Goal: Information Seeking & Learning: Learn about a topic

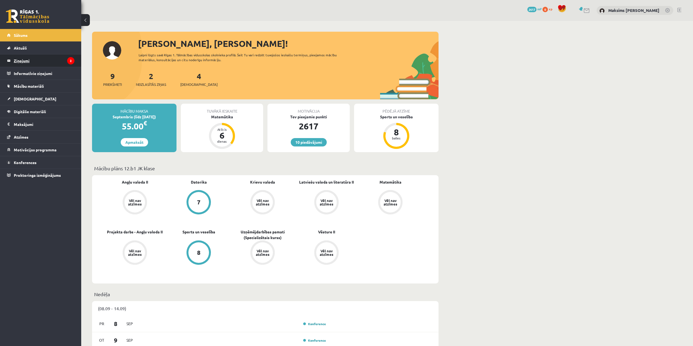
click at [26, 59] on legend "Ziņojumi 2" at bounding box center [44, 60] width 61 height 12
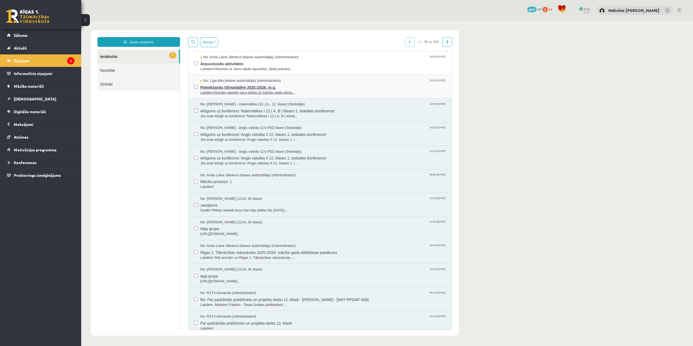
click at [249, 87] on span "Pieteikšanās Olimpiādēm 2025./2026. m.g." at bounding box center [323, 86] width 246 height 7
click at [229, 64] on span "Ārpusstundu aktivitātes" at bounding box center [323, 63] width 246 height 7
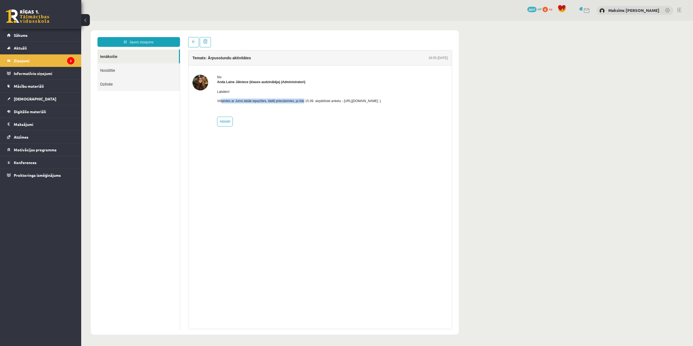
drag, startPoint x: 220, startPoint y: 103, endPoint x: 301, endPoint y: 105, distance: 81.0
click at [301, 105] on div "Labdien! Vēlamies ar Jums labāk iepazīties, tādēļ priecāsimies, ja līdz 15.09. …" at bounding box center [299, 99] width 164 height 28
drag, startPoint x: 256, startPoint y: 58, endPoint x: 208, endPoint y: 61, distance: 47.8
click at [208, 61] on div "Temats: Ārpusstundu aktivitātes 16:55 10/09/2025" at bounding box center [321, 57] width 264 height 15
drag, startPoint x: 217, startPoint y: 90, endPoint x: 336, endPoint y: 102, distance: 120.0
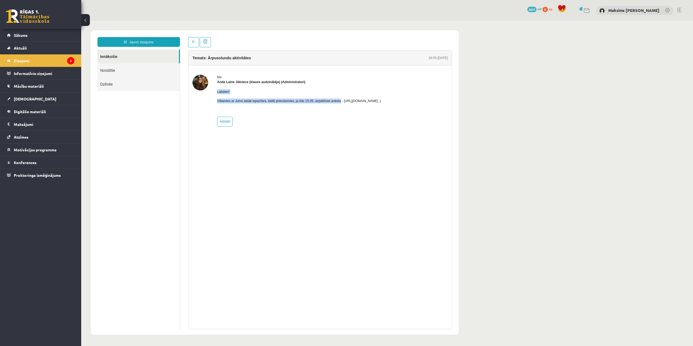
click at [336, 102] on div "No: Anda Laine Jātniece (klases audzinātāja) (Administratori) Labdien! Vēlamies…" at bounding box center [320, 101] width 255 height 52
click at [381, 120] on div "No: Anda Laine Jātniece (klases audzinātāja) (Administratori) Labdien! Vēlamies…" at bounding box center [299, 101] width 164 height 52
drag, startPoint x: 341, startPoint y: 101, endPoint x: 399, endPoint y: 104, distance: 58.0
click at [381, 104] on div "Labdien! Vēlamies ar Jums labāk iepazīties, tādēļ priecāsimies, ja līdz 15.09. …" at bounding box center [299, 99] width 164 height 28
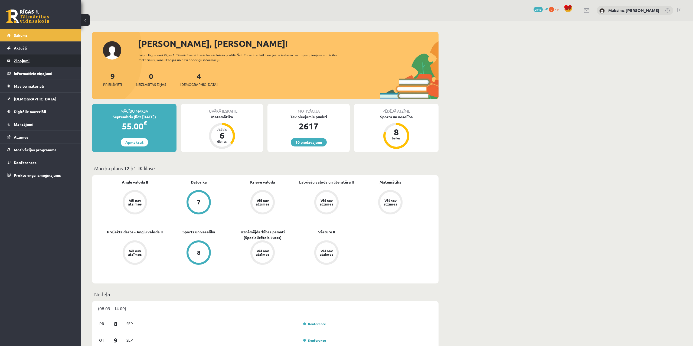
click at [24, 61] on legend "Ziņojumi 0" at bounding box center [44, 60] width 61 height 12
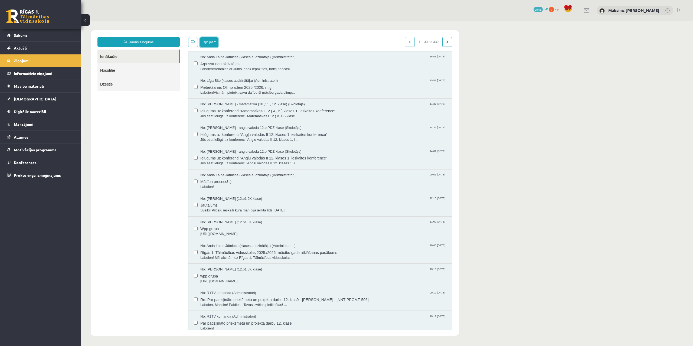
click at [212, 44] on button "Opcijas" at bounding box center [209, 42] width 18 height 10
click at [242, 89] on link "Atzīmēt izvēlētos kā nelasītus" at bounding box center [232, 88] width 50 height 5
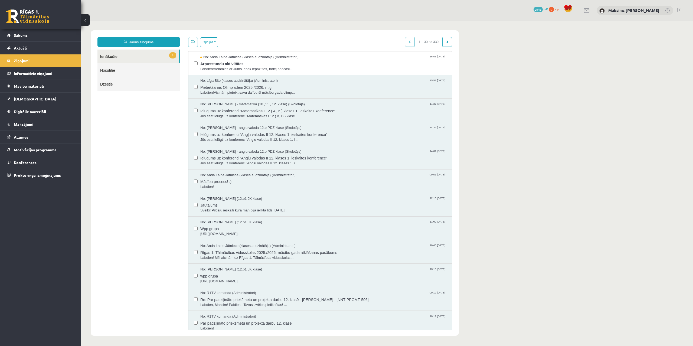
click at [251, 39] on div "Opcijas Atzīmēt visus ziņojumus Atcelt izvēlētos Atzīmēt visus kā lasītus Atzīm…" at bounding box center [320, 42] width 264 height 10
click at [31, 33] on link "Sākums" at bounding box center [40, 35] width 67 height 12
